Goal: Find specific page/section: Find specific page/section

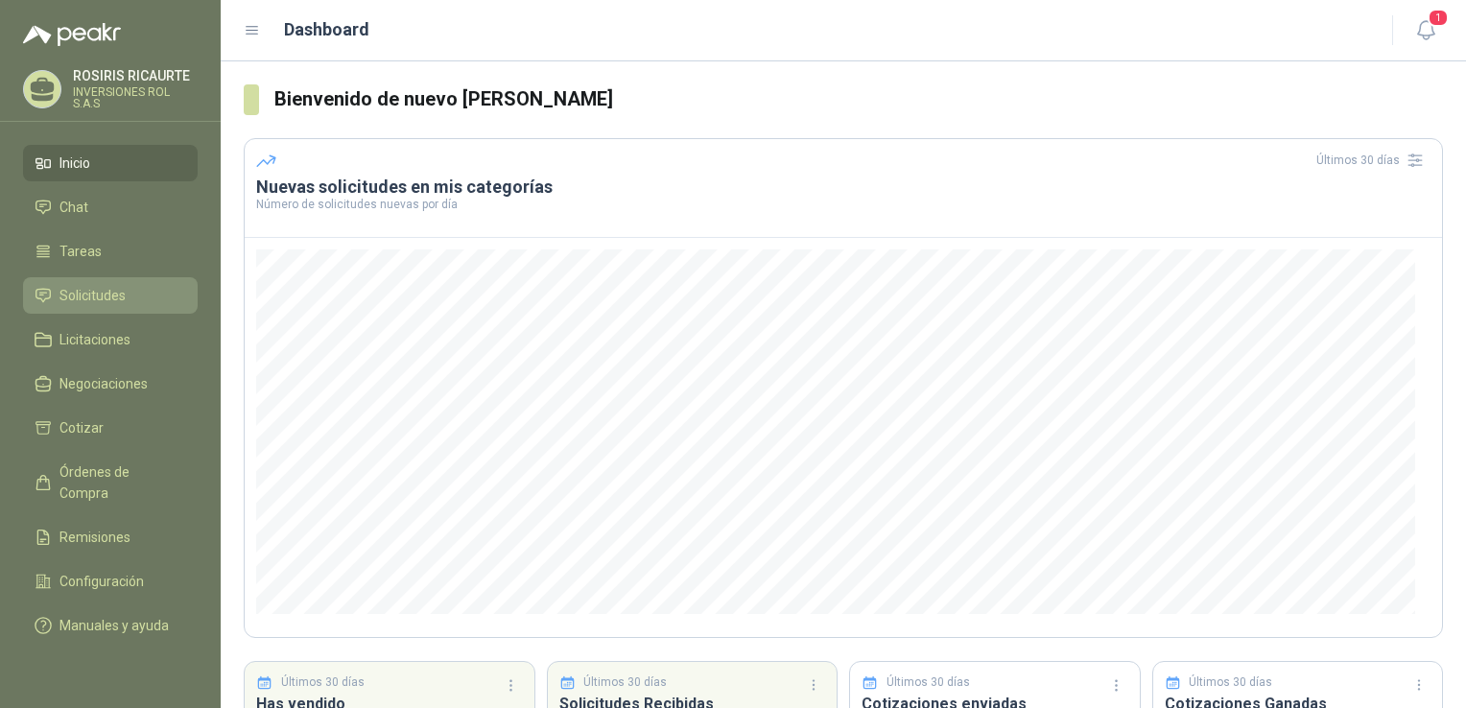
click at [130, 301] on li "Solicitudes" at bounding box center [111, 295] width 152 height 21
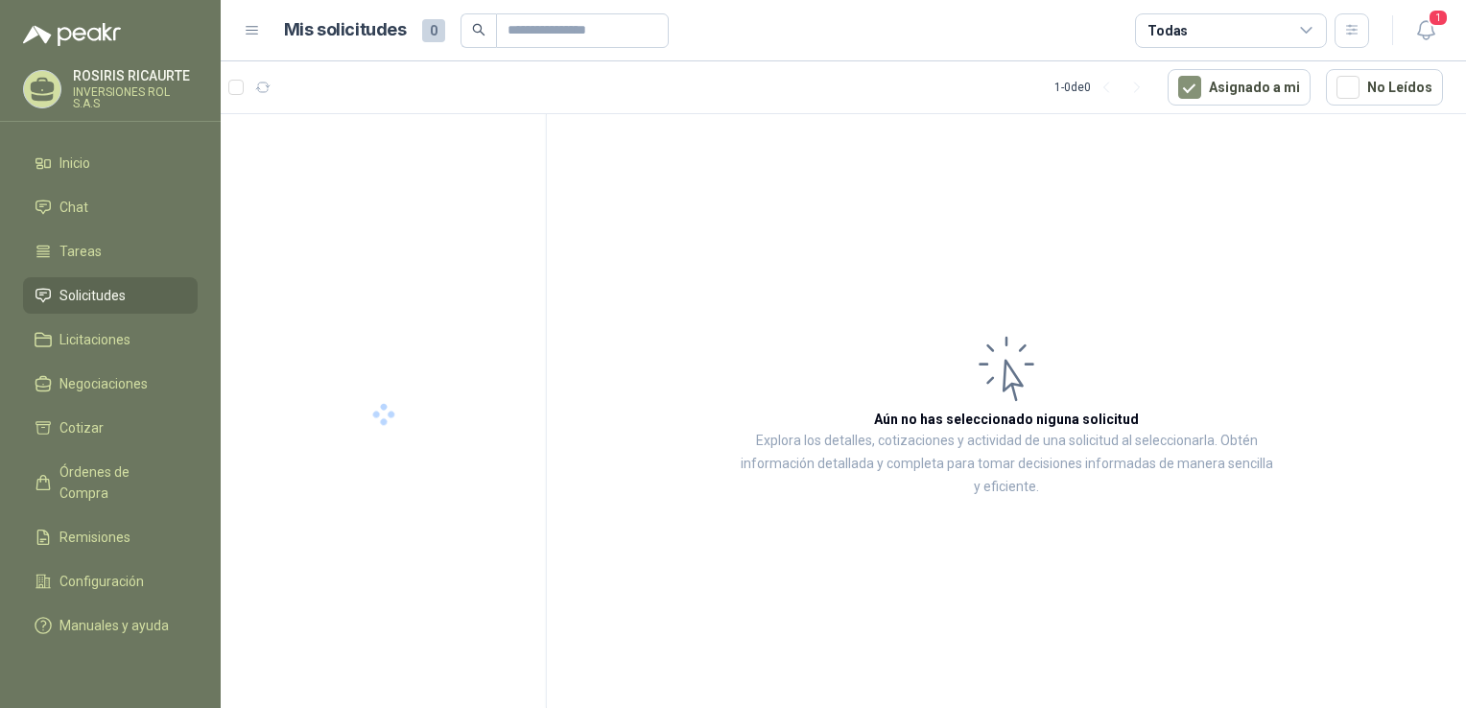
click at [130, 301] on li "Solicitudes" at bounding box center [111, 295] width 152 height 21
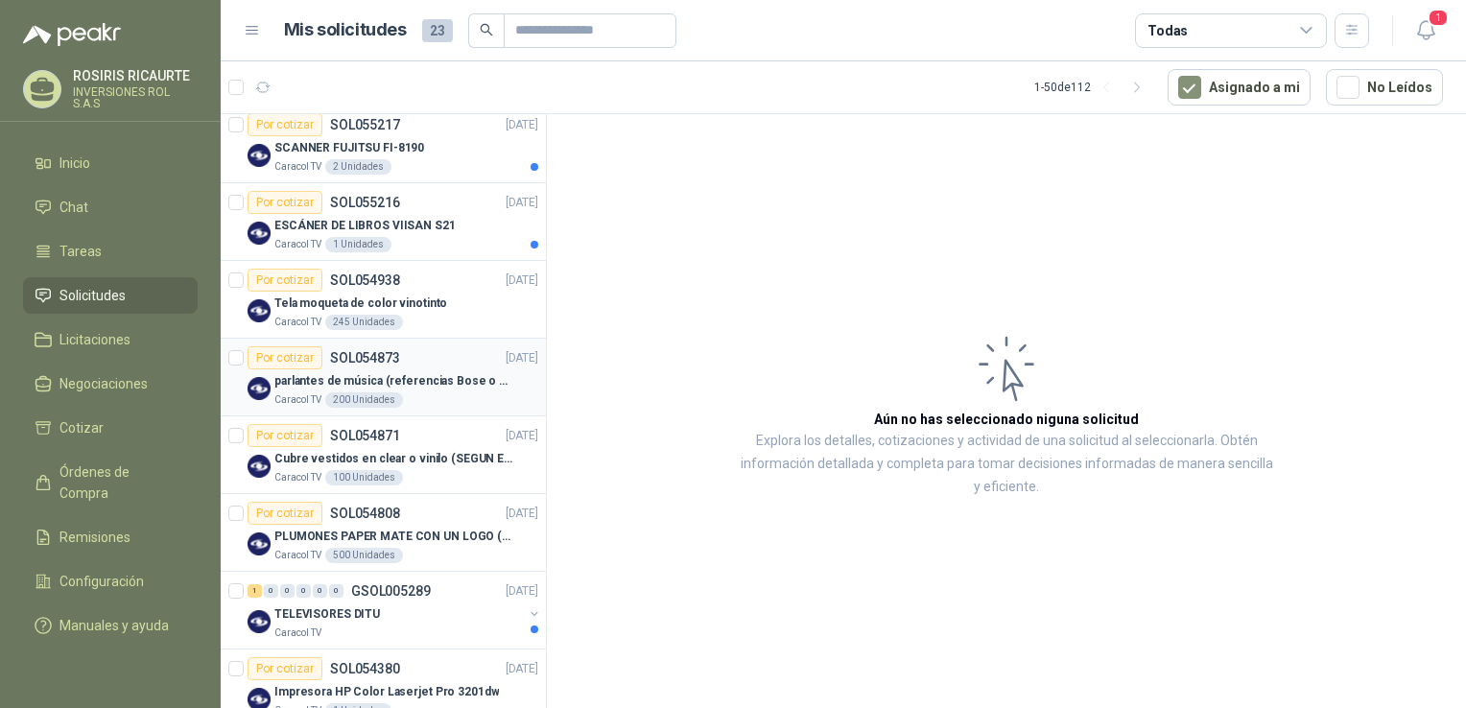
scroll to position [384, 0]
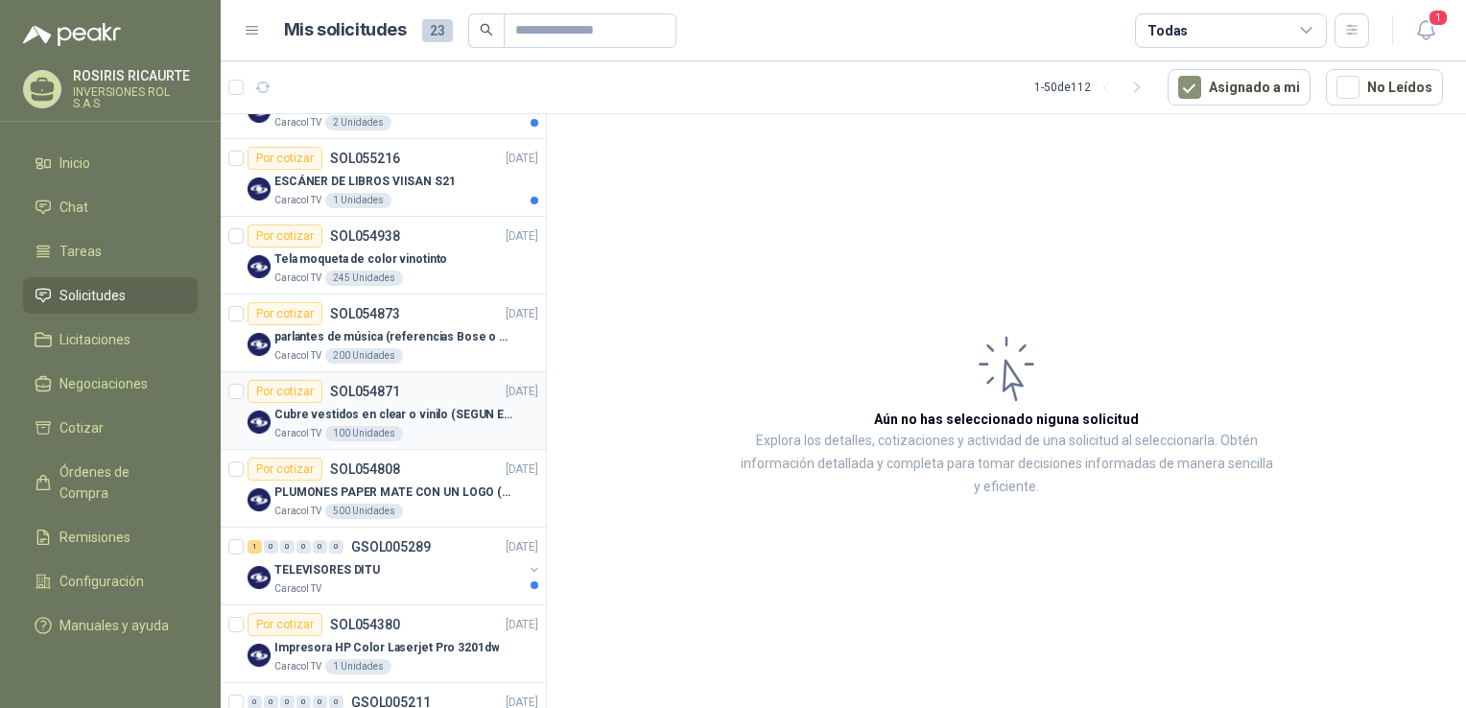
click at [426, 434] on div "Caracol TV 100 Unidades" at bounding box center [406, 433] width 264 height 15
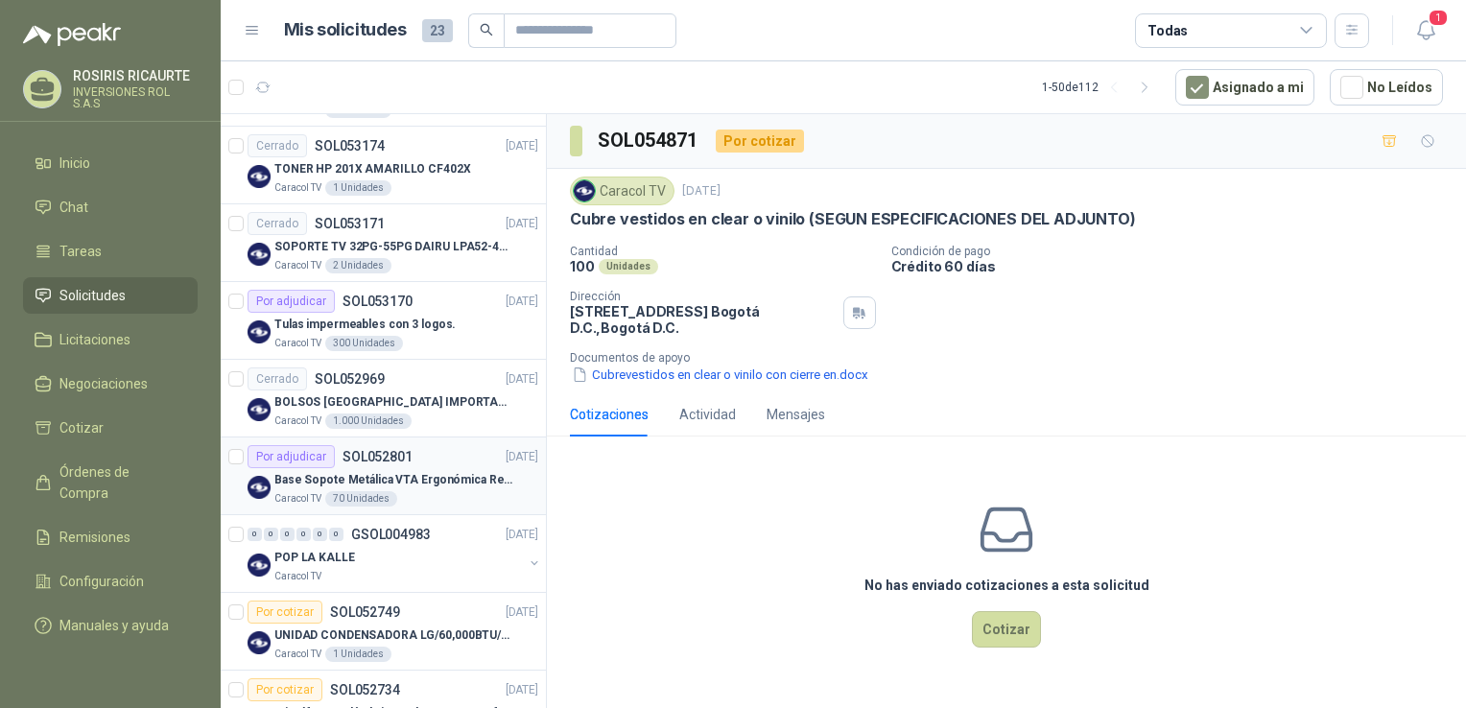
scroll to position [1439, 0]
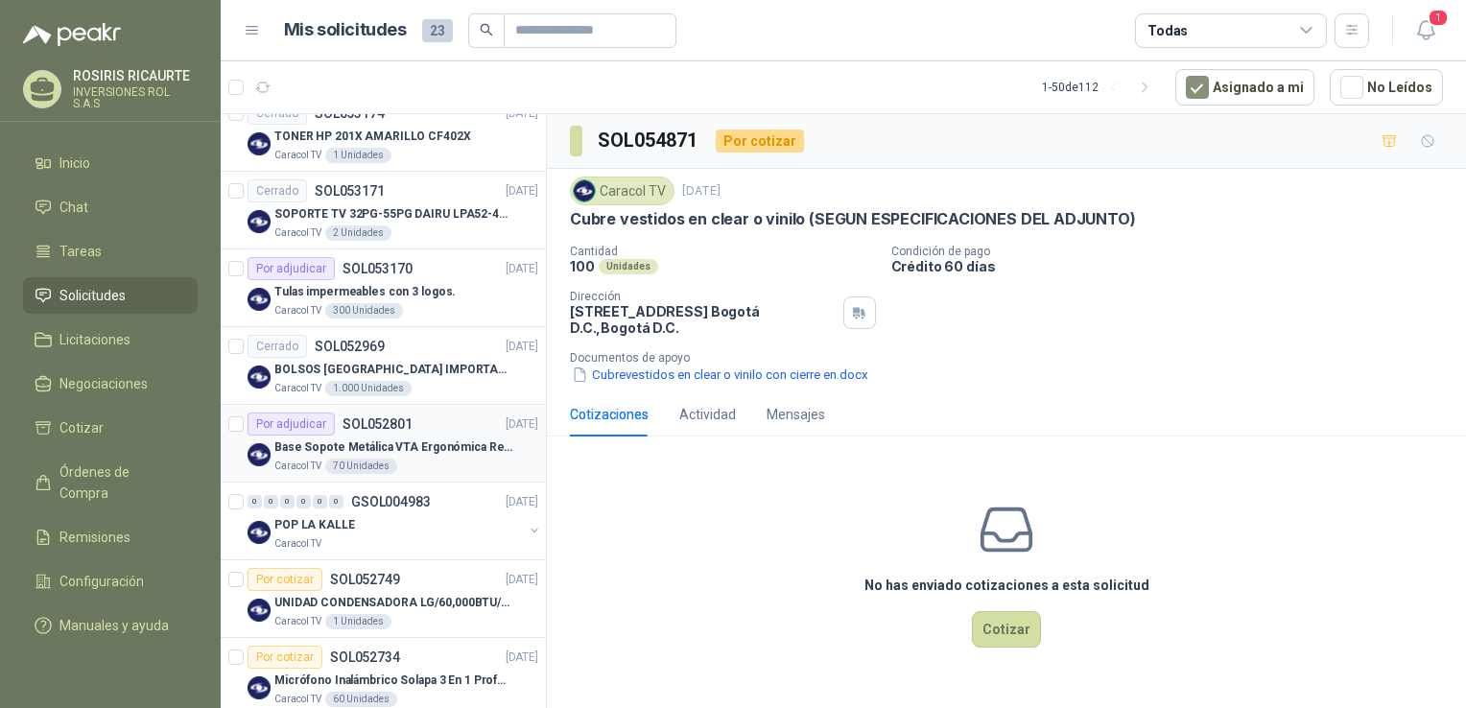
click at [424, 466] on div "Caracol TV 70 Unidades" at bounding box center [406, 466] width 264 height 15
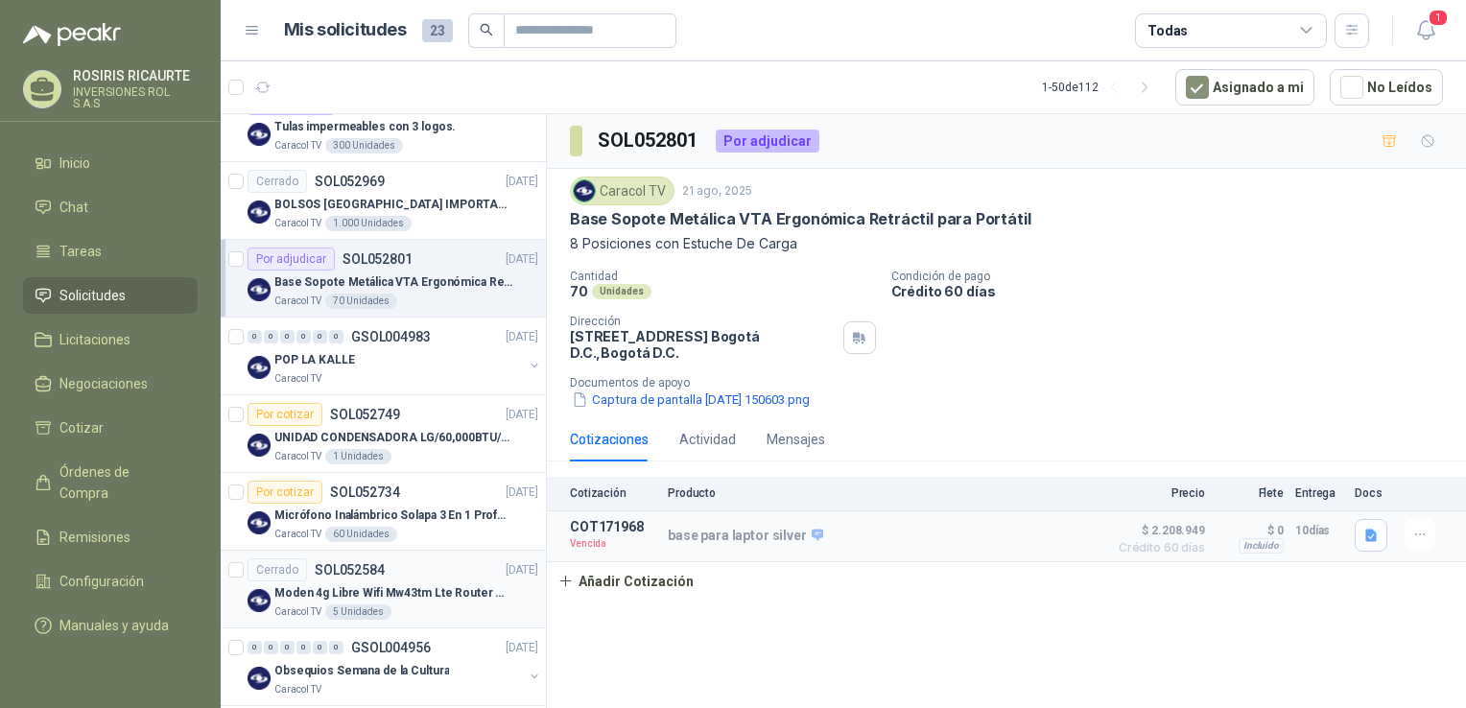
scroll to position [1439, 0]
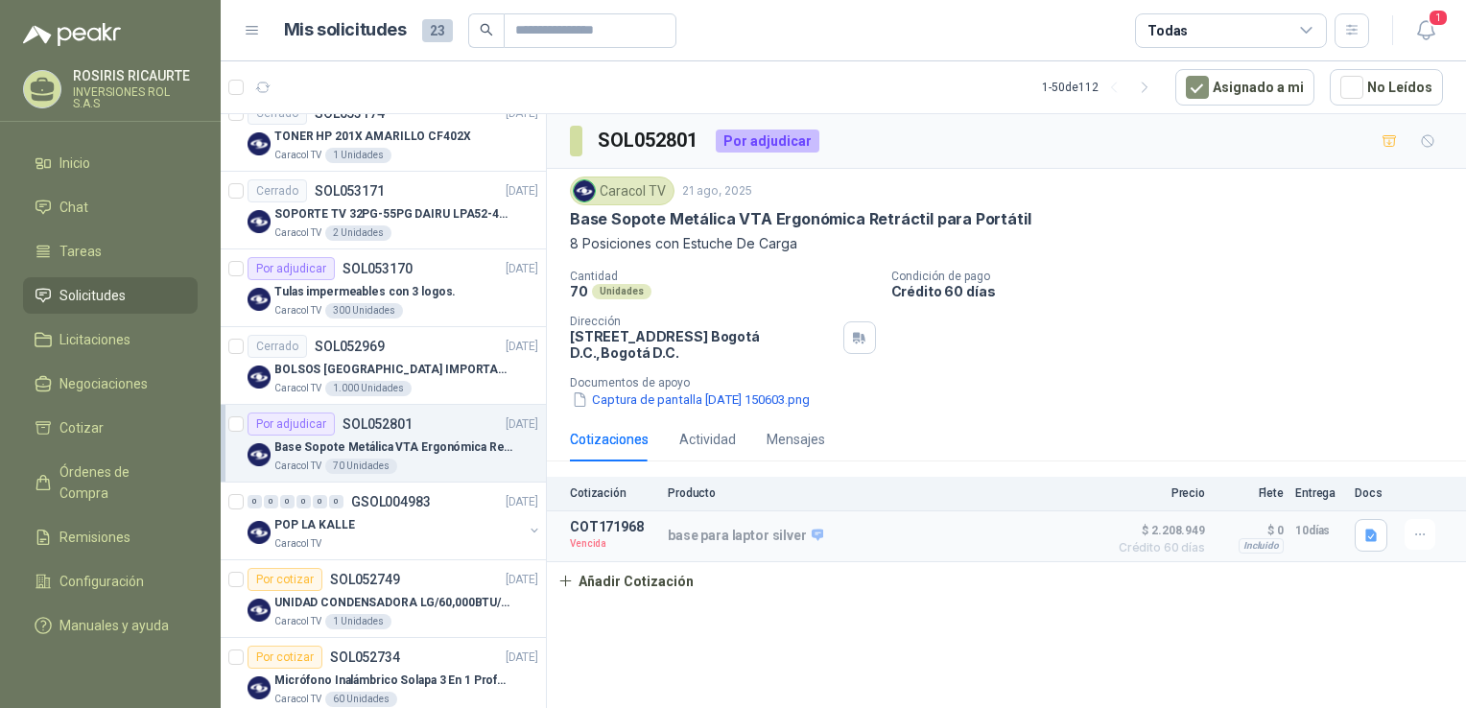
click at [453, 466] on div "Caracol TV 70 Unidades" at bounding box center [406, 466] width 264 height 15
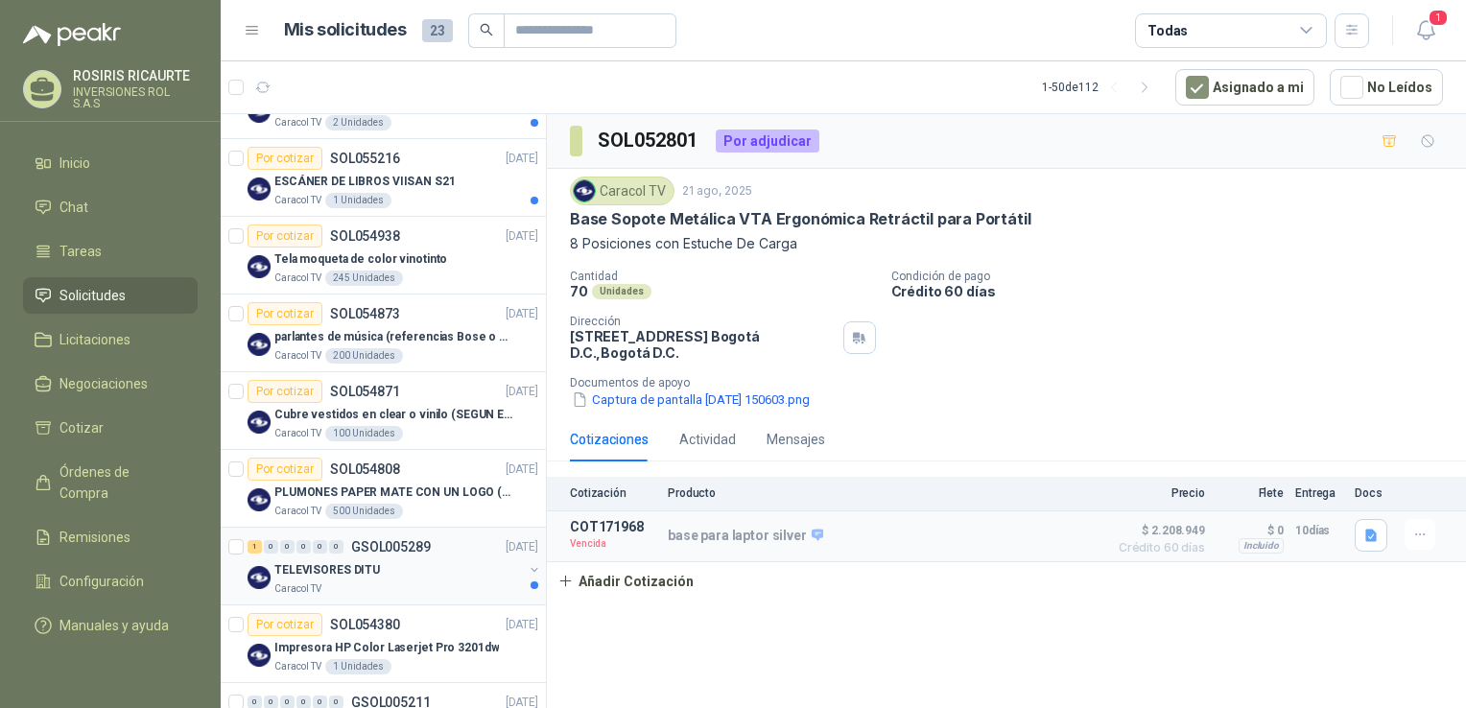
scroll to position [192, 0]
